Goal: Information Seeking & Learning: Learn about a topic

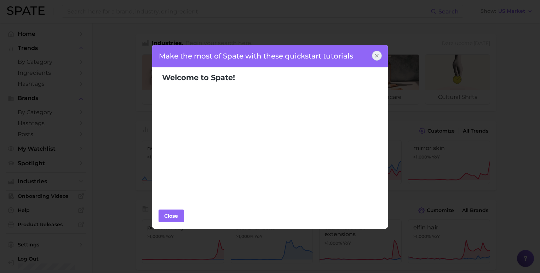
click at [276, 21] on div "Make the most of Spate with these quickstart tutorials Welcome to Spate! Popula…" at bounding box center [270, 136] width 540 height 273
click at [378, 56] on icon at bounding box center [377, 56] width 6 height 6
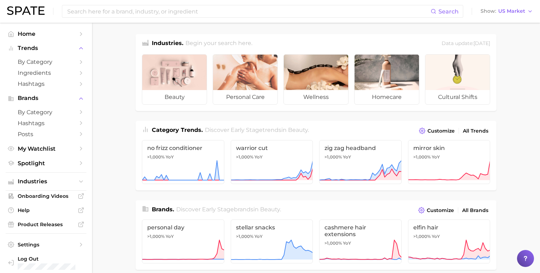
click at [517, 6] on div "Search Show US Market" at bounding box center [270, 11] width 526 height 23
click at [519, 9] on span "US Market" at bounding box center [512, 11] width 27 height 4
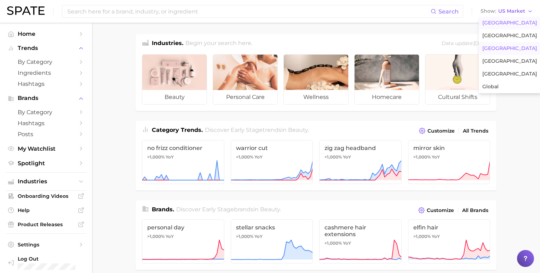
click at [515, 45] on button "France" at bounding box center [510, 48] width 62 height 13
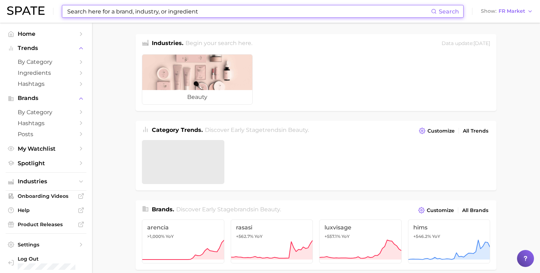
click at [177, 13] on input at bounding box center [249, 11] width 365 height 12
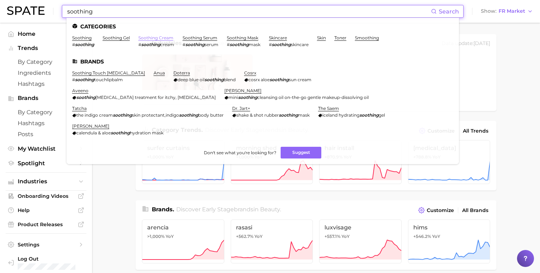
type input "soothing"
click at [154, 38] on link "soothing cream" at bounding box center [155, 37] width 35 height 5
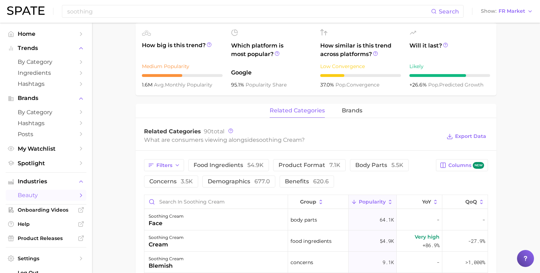
scroll to position [283, 0]
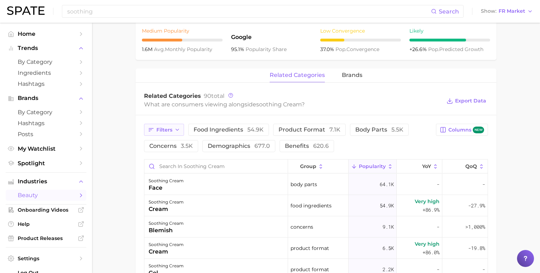
click at [165, 131] on span "Filters" at bounding box center [165, 130] width 16 height 6
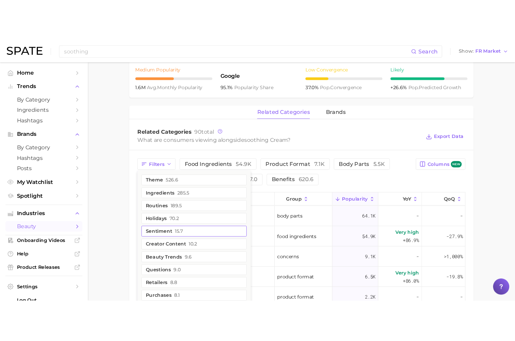
scroll to position [319, 0]
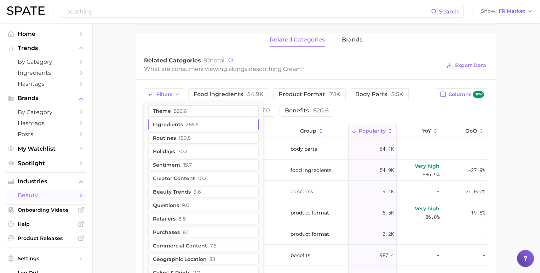
click at [191, 125] on span "285.5" at bounding box center [192, 124] width 13 height 6
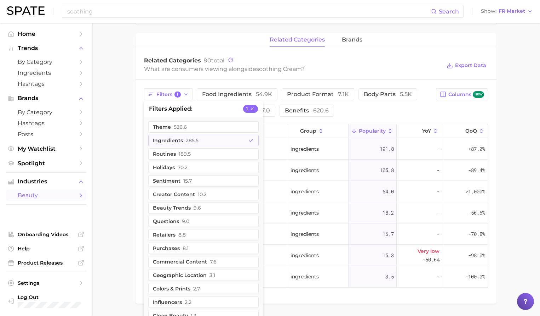
click at [405, 64] on div "What are consumers viewing alongside soothing cream ?" at bounding box center [293, 69] width 298 height 10
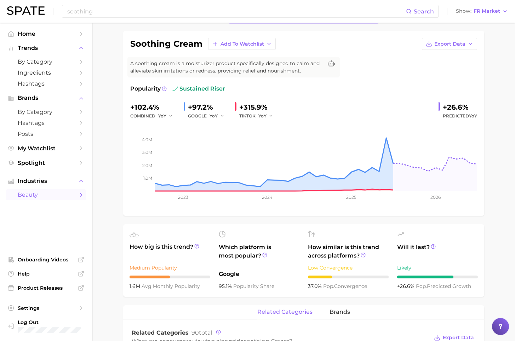
scroll to position [0, 0]
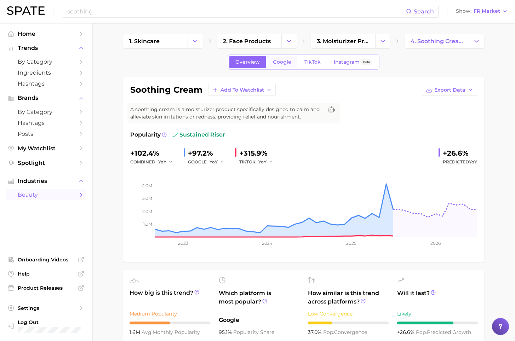
click at [285, 68] on link "Google" at bounding box center [282, 62] width 30 height 12
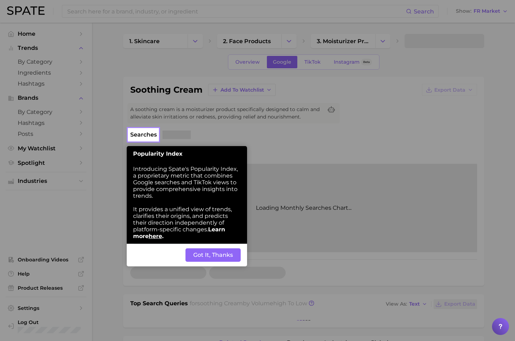
click at [217, 254] on button "Got It, Thanks" at bounding box center [213, 255] width 55 height 13
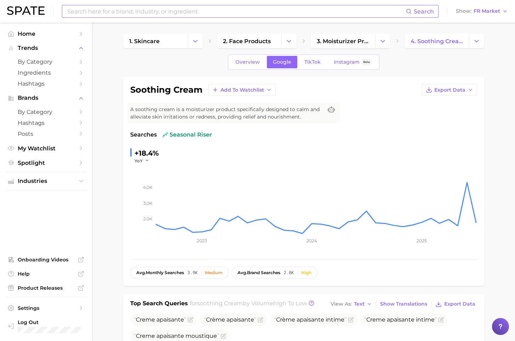
click at [125, 10] on input at bounding box center [237, 11] width 340 height 12
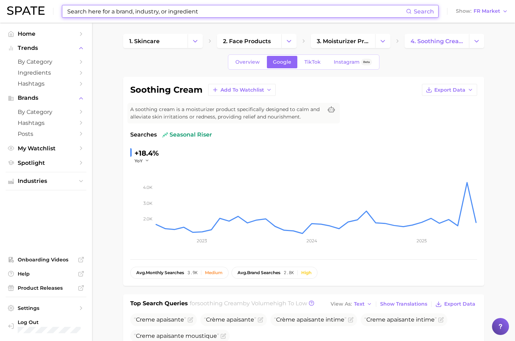
type input "c"
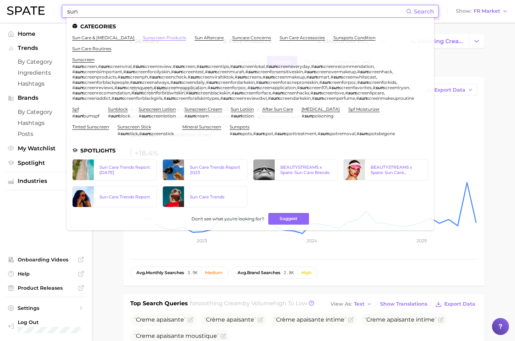
type input "sun"
click at [153, 38] on link "sunscreen products" at bounding box center [164, 37] width 43 height 5
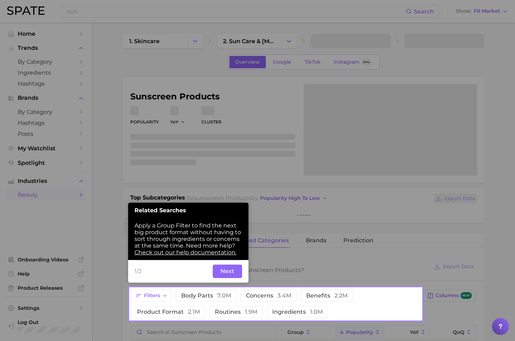
click at [230, 272] on button "Next" at bounding box center [227, 271] width 29 height 13
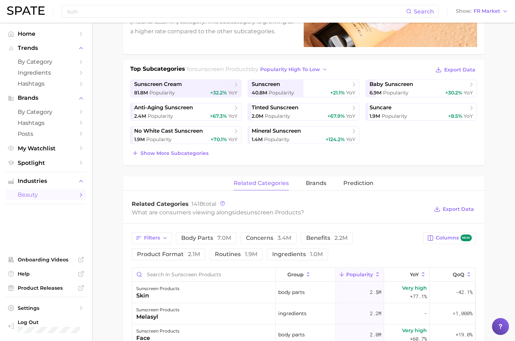
scroll to position [142, 0]
